Goal: Information Seeking & Learning: Find specific fact

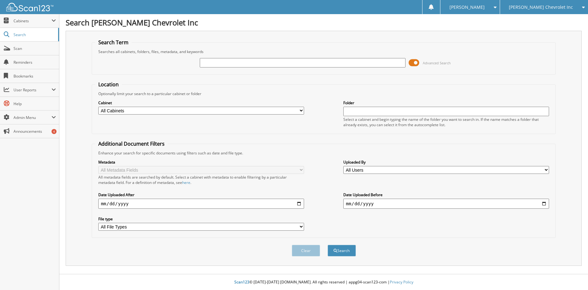
click at [211, 64] on input "text" at bounding box center [303, 62] width 206 height 9
type input "P15234"
click at [328, 245] on button "Search" at bounding box center [342, 251] width 28 height 12
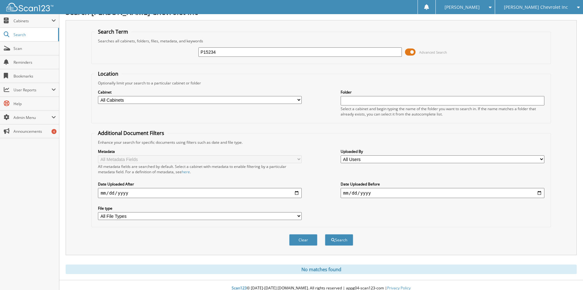
scroll to position [17, 0]
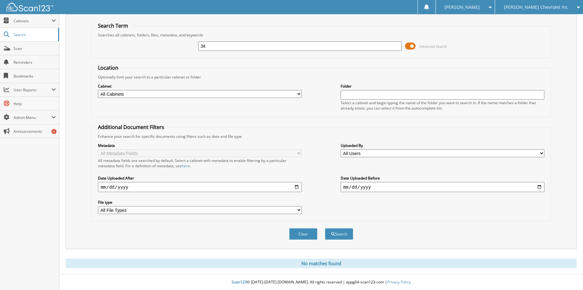
type input "4"
type input "D218649"
click at [325, 228] on button "Search" at bounding box center [339, 234] width 28 height 12
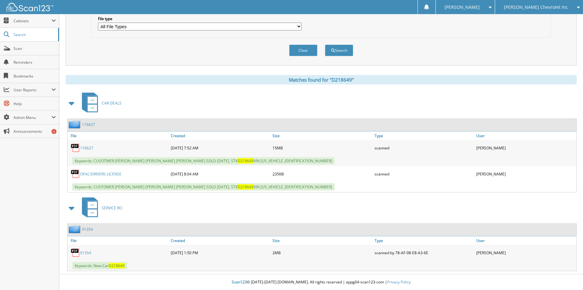
scroll to position [12, 0]
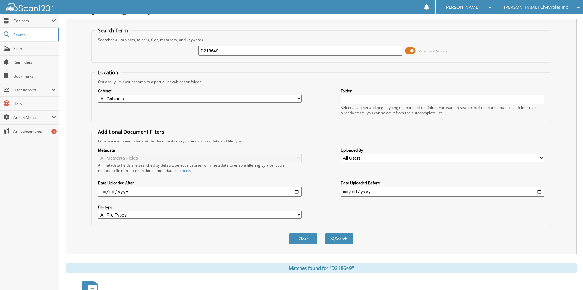
click at [204, 51] on input "D218649" at bounding box center [300, 50] width 204 height 9
type input "218649"
click at [325, 233] on button "Search" at bounding box center [339, 239] width 28 height 12
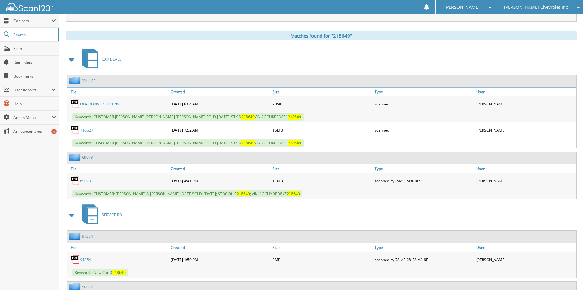
scroll to position [251, 0]
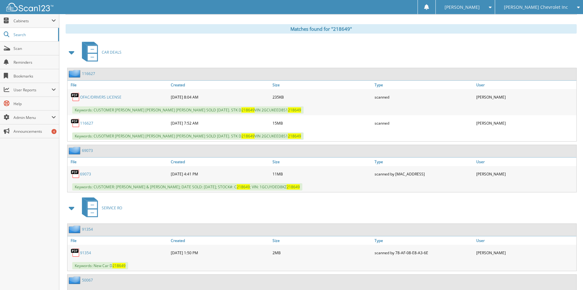
click at [88, 124] on link "116627" at bounding box center [86, 123] width 13 height 5
click at [87, 176] on link "69073" at bounding box center [85, 173] width 11 height 5
